Goal: Communication & Community: Share content

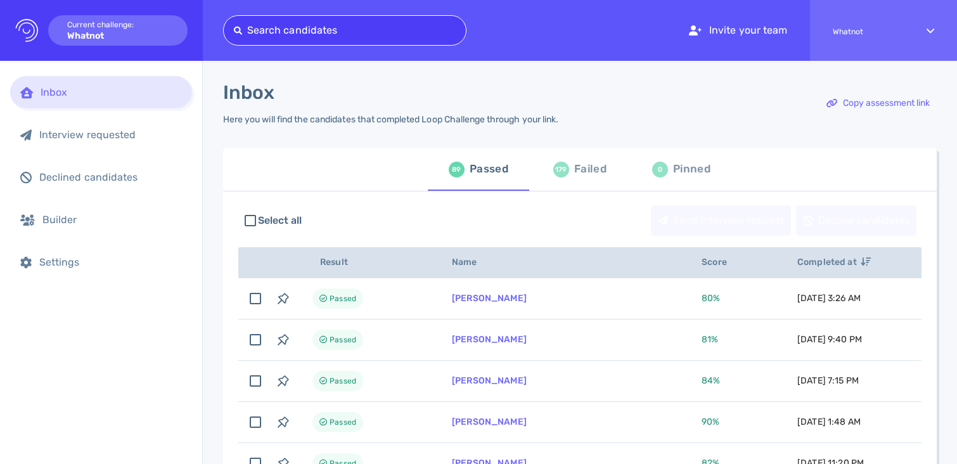
type input "martinroche.dublin@gmail.com"
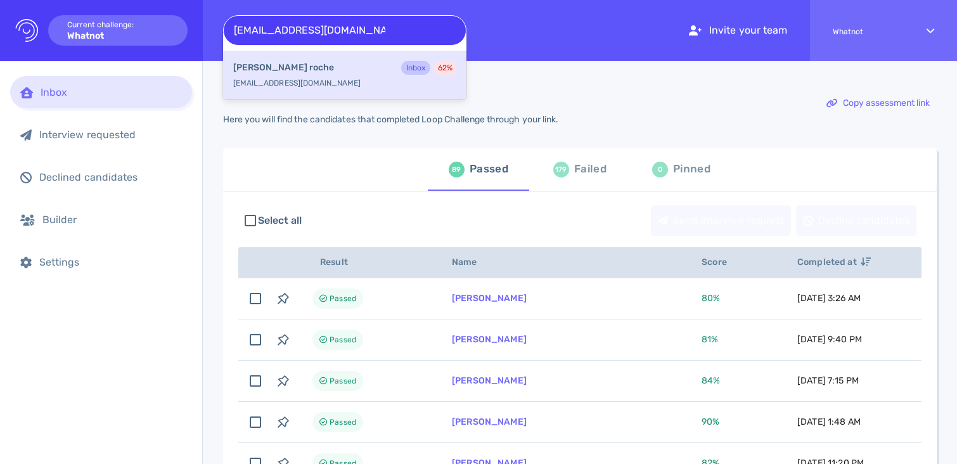
click at [353, 81] on div "martin roche Inbox 62 % martinroche.dublin@gmail.com" at bounding box center [344, 75] width 243 height 49
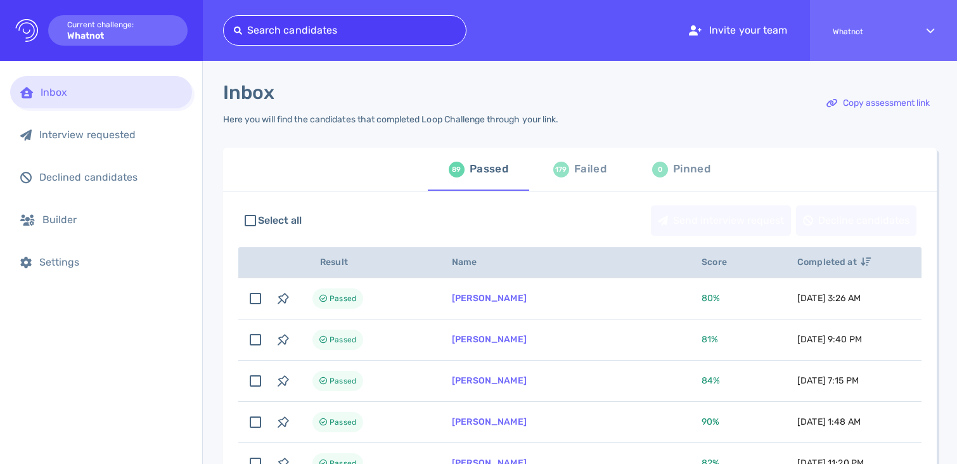
click at [347, 27] on div at bounding box center [345, 31] width 222 height 18
paste input "avilchis_@hotmail.com"
type input "avilchis_@hotmail.com"
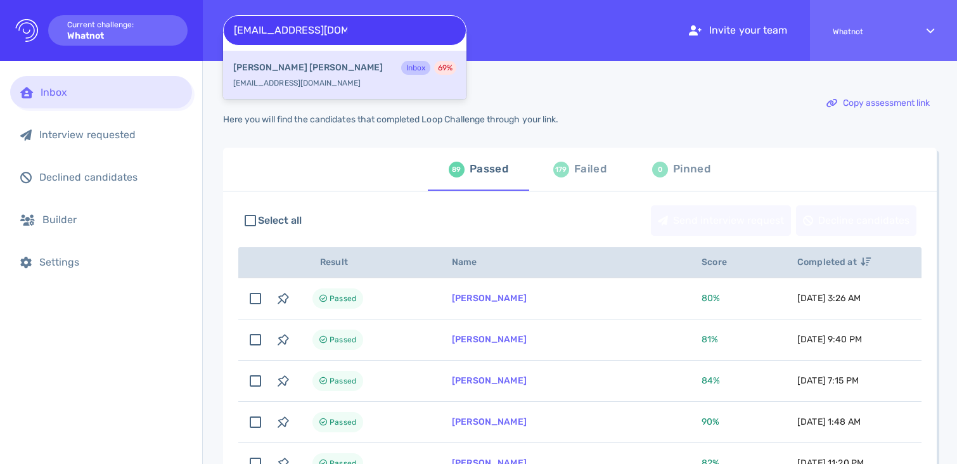
click at [351, 68] on div "Angelica Vilchis Nunez Inbox 69 %" at bounding box center [344, 69] width 223 height 16
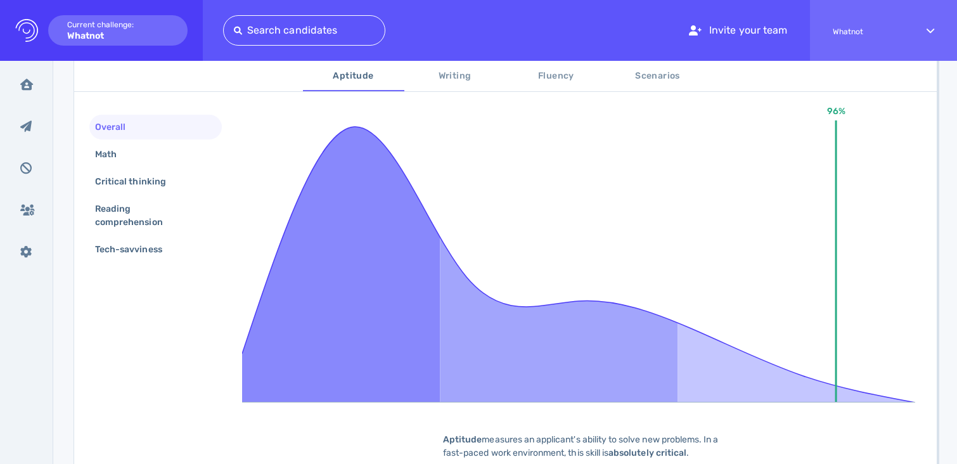
scroll to position [228, 0]
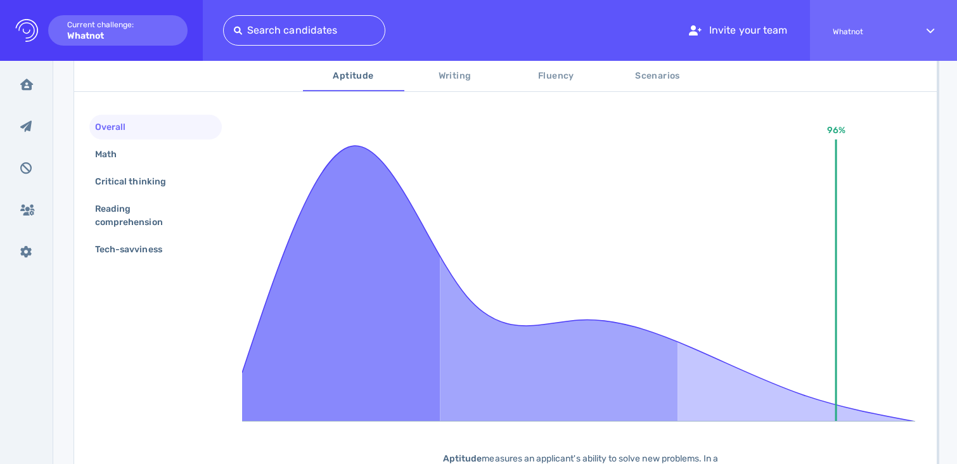
click at [466, 76] on span "Writing" at bounding box center [455, 76] width 86 height 16
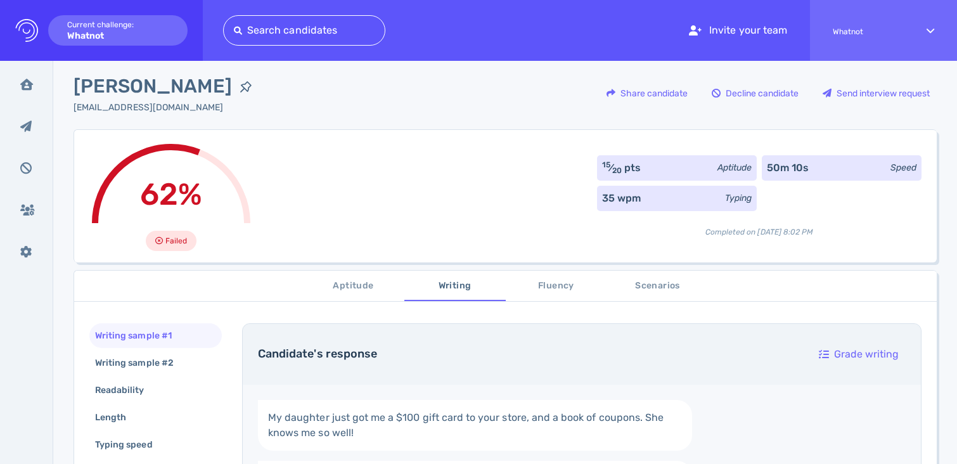
scroll to position [0, 0]
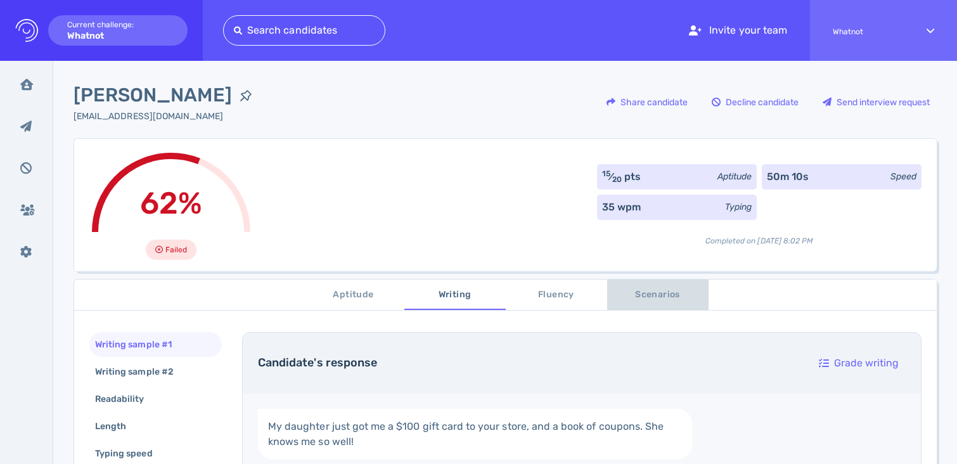
click at [652, 290] on span "Scenarios" at bounding box center [658, 295] width 86 height 16
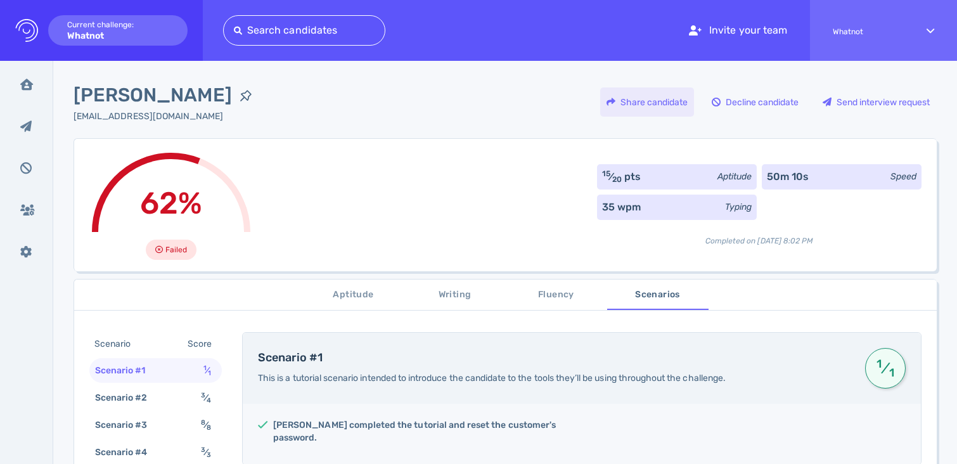
click at [631, 105] on div "Share candidate" at bounding box center [647, 101] width 94 height 29
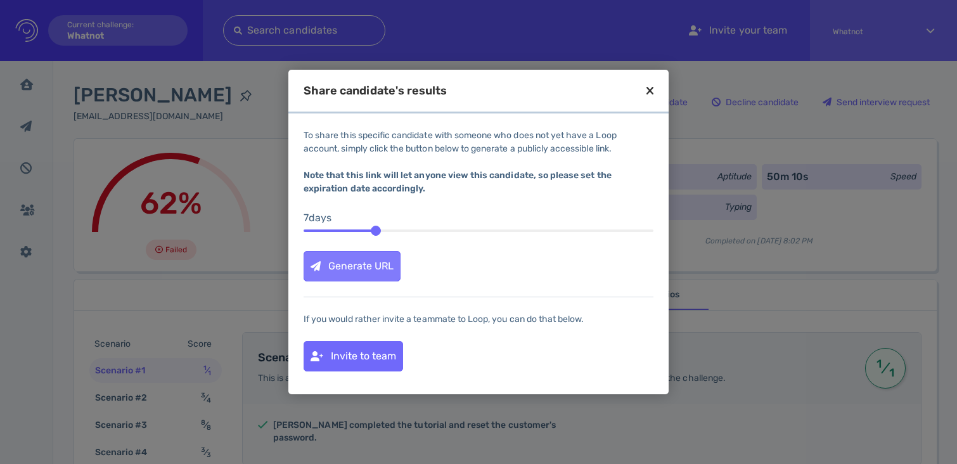
click at [387, 264] on div "Generate URL" at bounding box center [352, 266] width 96 height 29
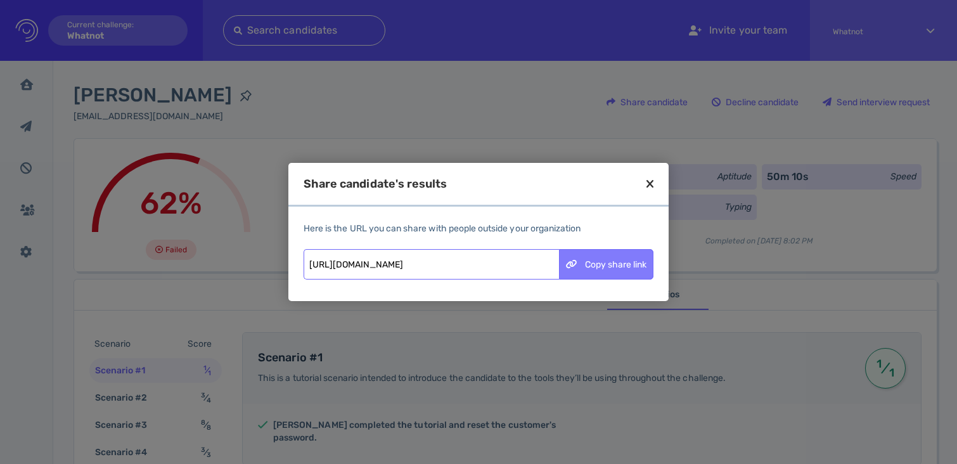
click at [594, 267] on div "Copy share link" at bounding box center [606, 264] width 93 height 29
click at [652, 184] on icon at bounding box center [650, 183] width 7 height 11
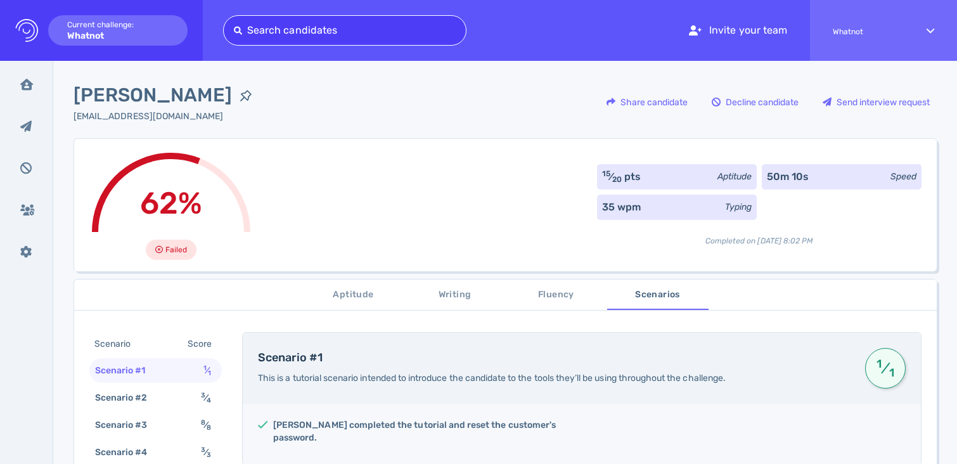
click at [271, 35] on div at bounding box center [345, 31] width 222 height 18
paste input "xlucasxmiranda@gmail.com"
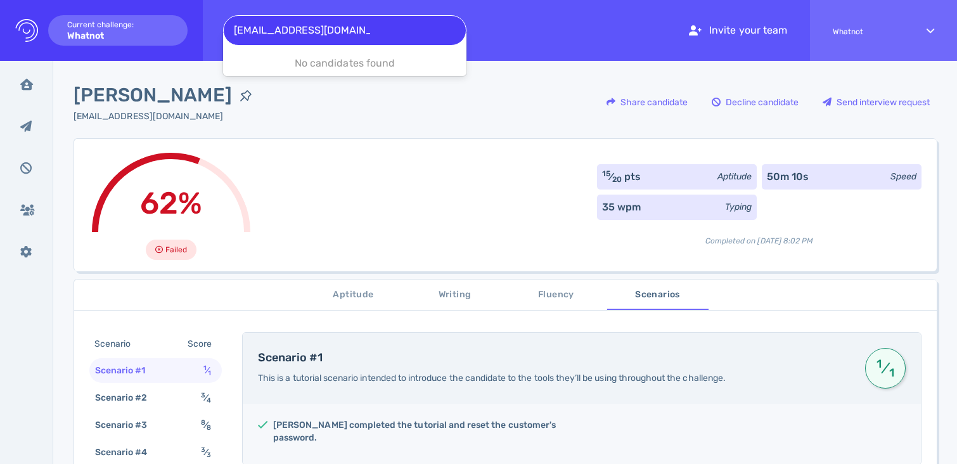
click at [239, 28] on input "xlucasxmiranda@gmail.com" at bounding box center [302, 30] width 136 height 15
type input "lucasxmiranda@gmail.com"
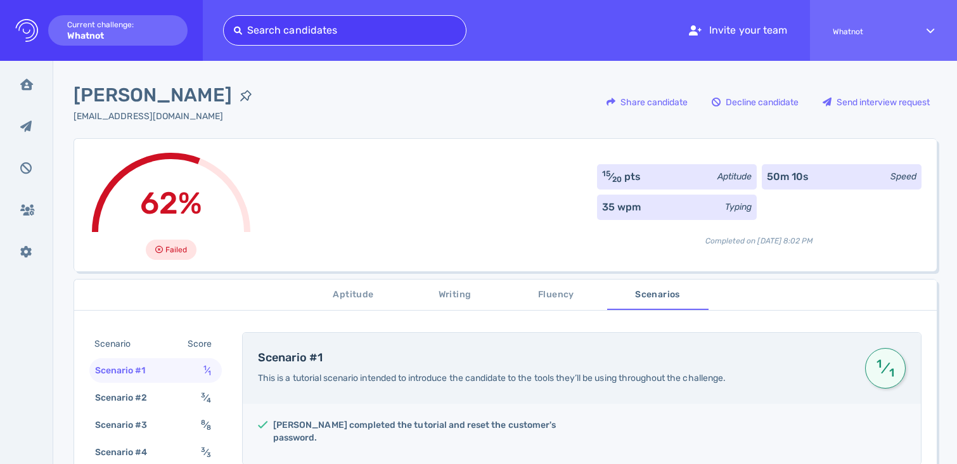
drag, startPoint x: 385, startPoint y: 25, endPoint x: 317, endPoint y: 20, distance: 68.0
click at [318, 22] on div at bounding box center [345, 31] width 222 height 18
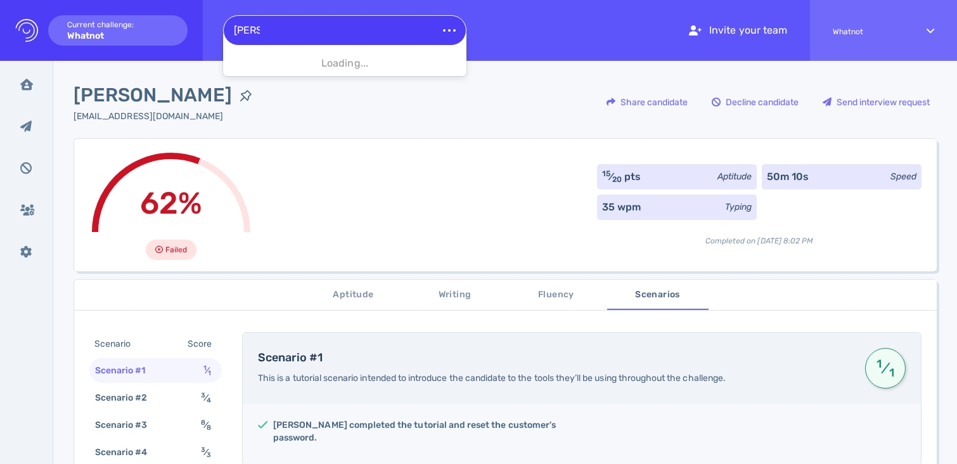
type input "Lucas"
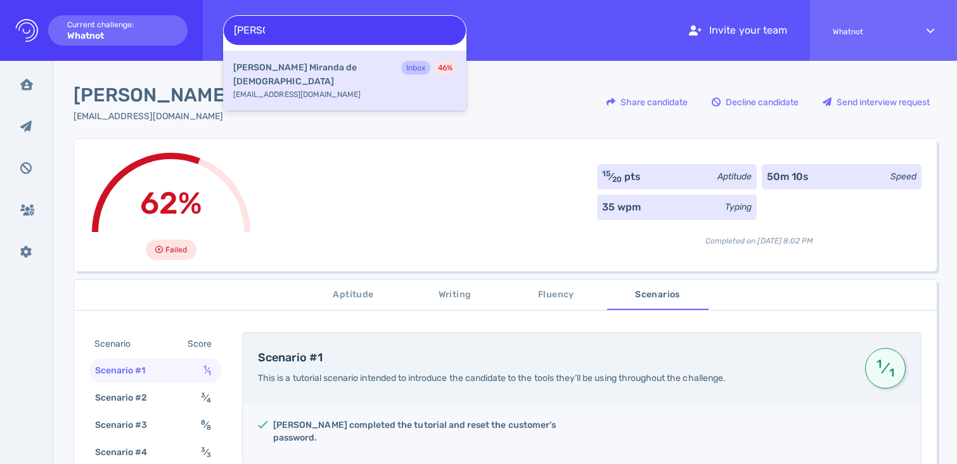
click at [325, 74] on b "Lucas Miranda de Jesus" at bounding box center [314, 75] width 163 height 28
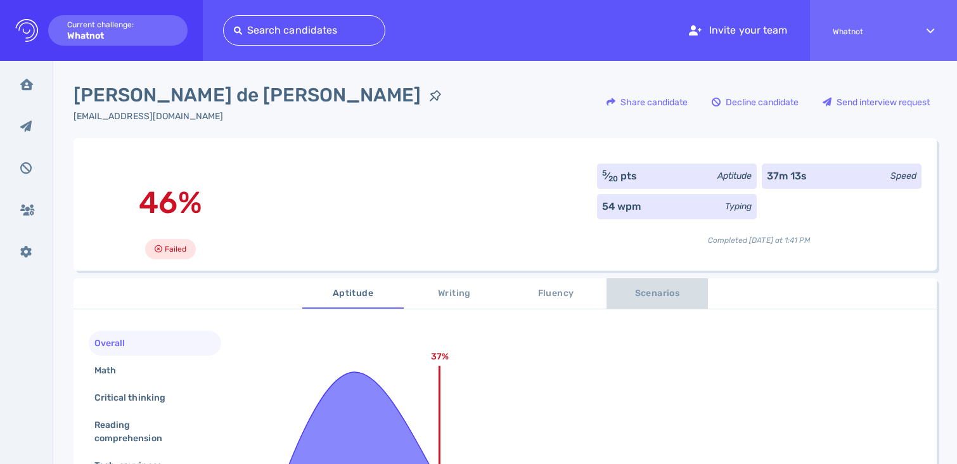
click at [626, 293] on span "Scenarios" at bounding box center [657, 294] width 86 height 16
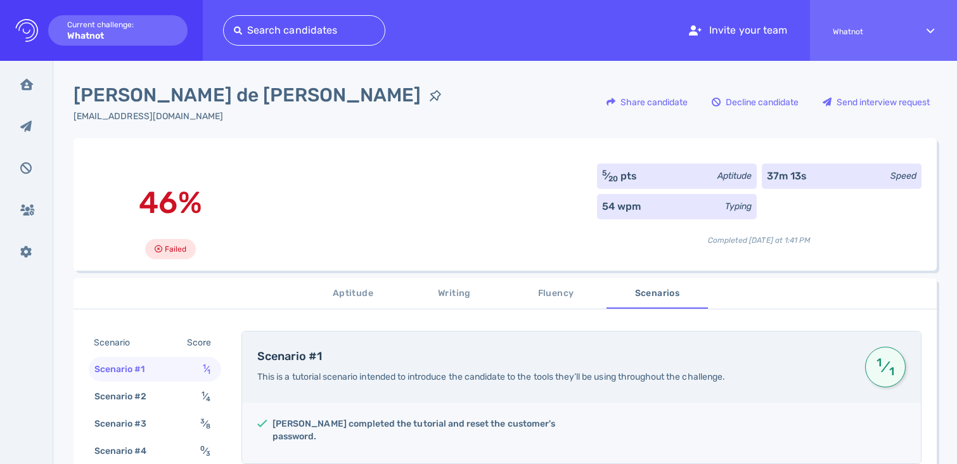
scroll to position [60, 0]
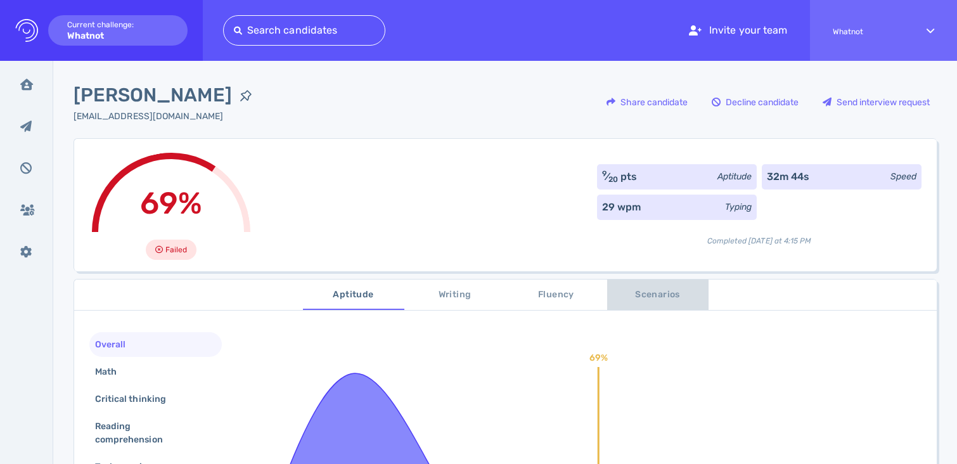
click at [640, 287] on button "Scenarios" at bounding box center [657, 295] width 101 height 30
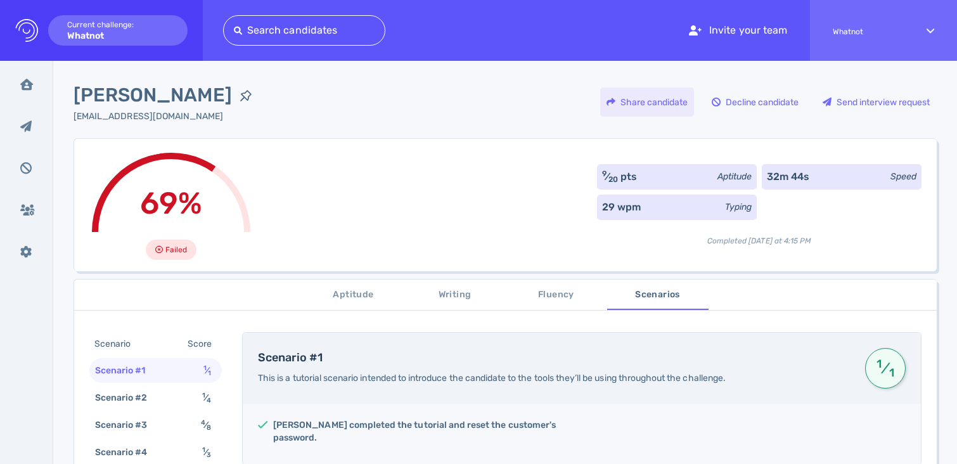
click at [663, 98] on div "Share candidate" at bounding box center [647, 101] width 94 height 29
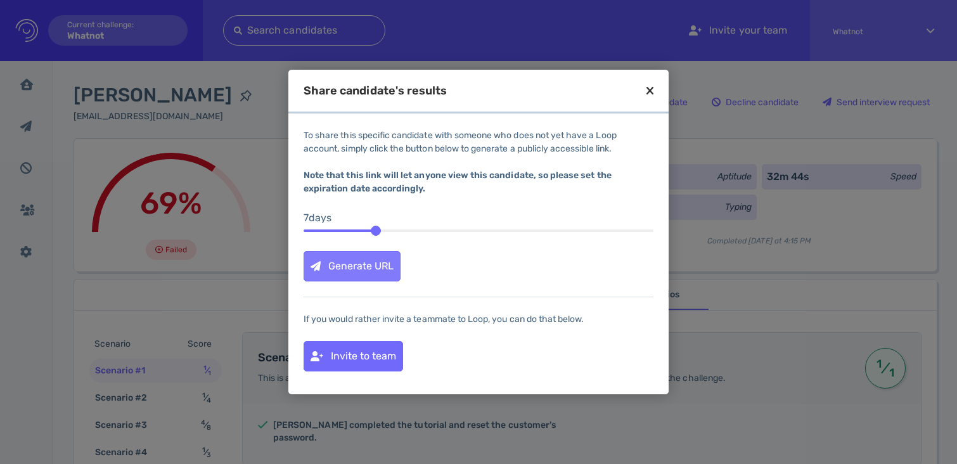
click at [371, 259] on div "Generate URL" at bounding box center [352, 266] width 96 height 29
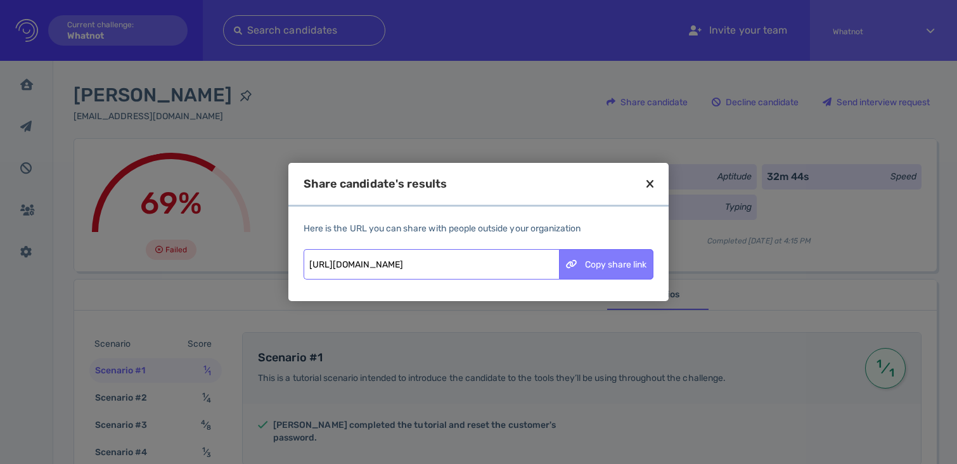
click at [615, 255] on div "Copy share link" at bounding box center [606, 264] width 93 height 29
